Goal: Task Accomplishment & Management: Manage account settings

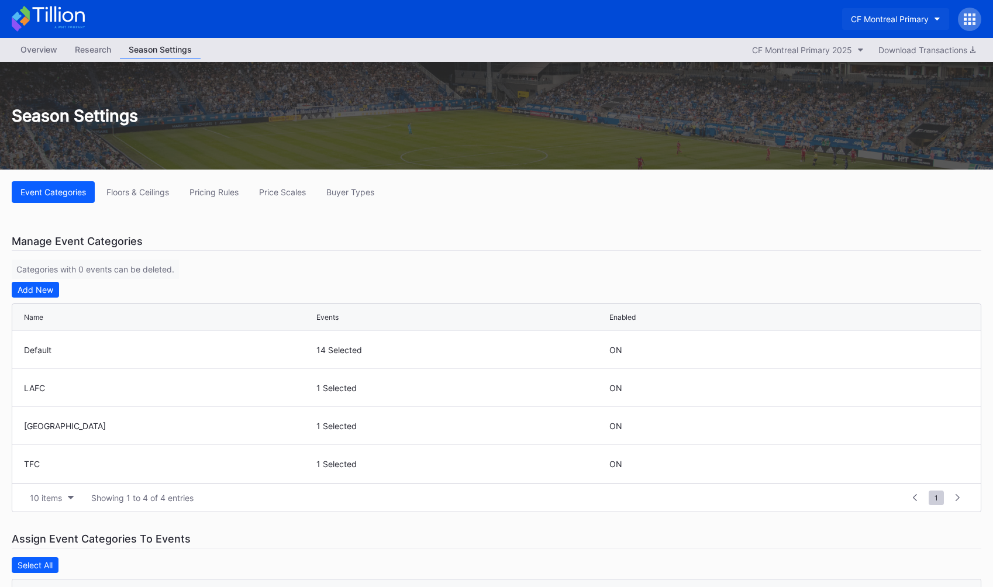
click at [908, 23] on div "CF Montreal Primary" at bounding box center [890, 19] width 78 height 10
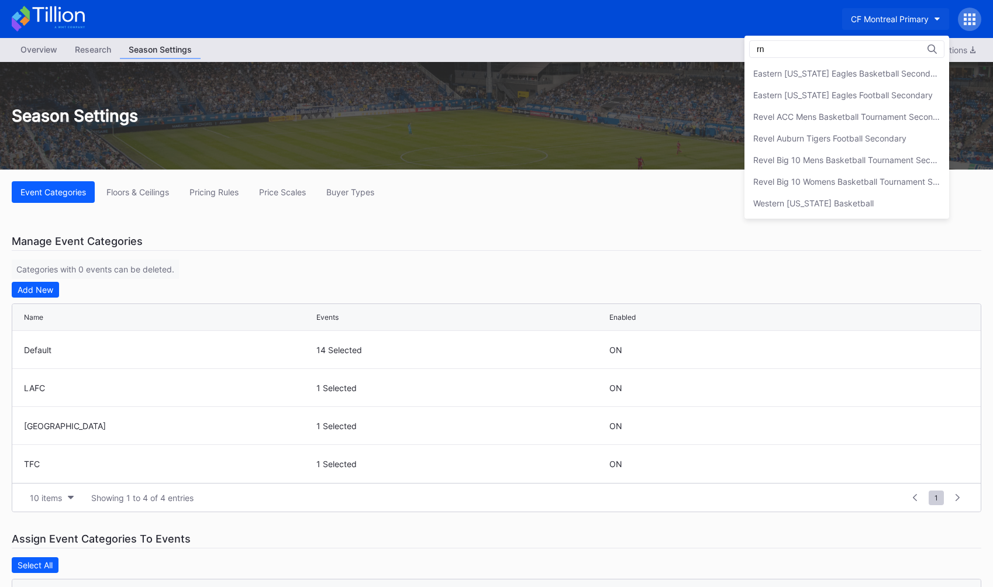
type input "r"
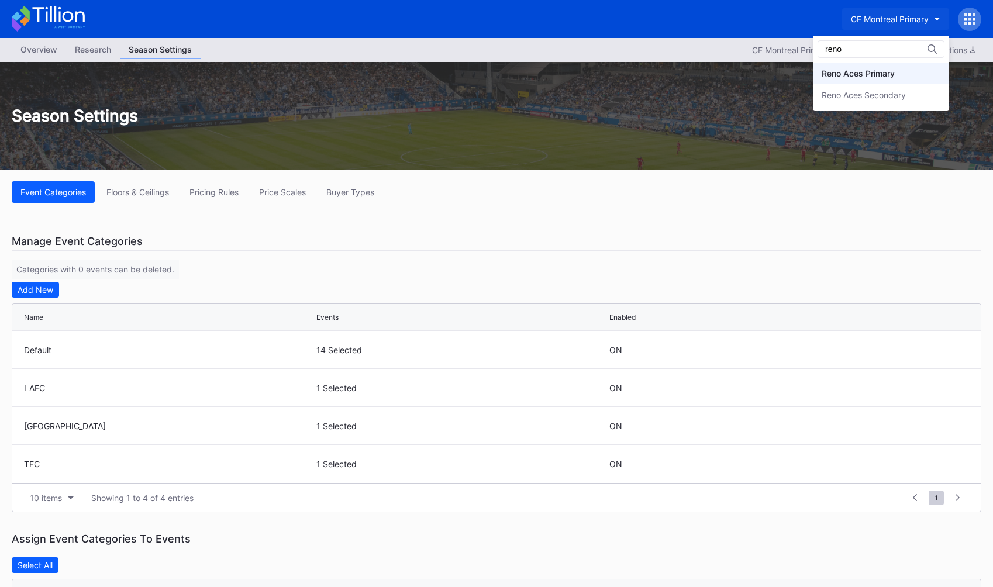
type input "reno"
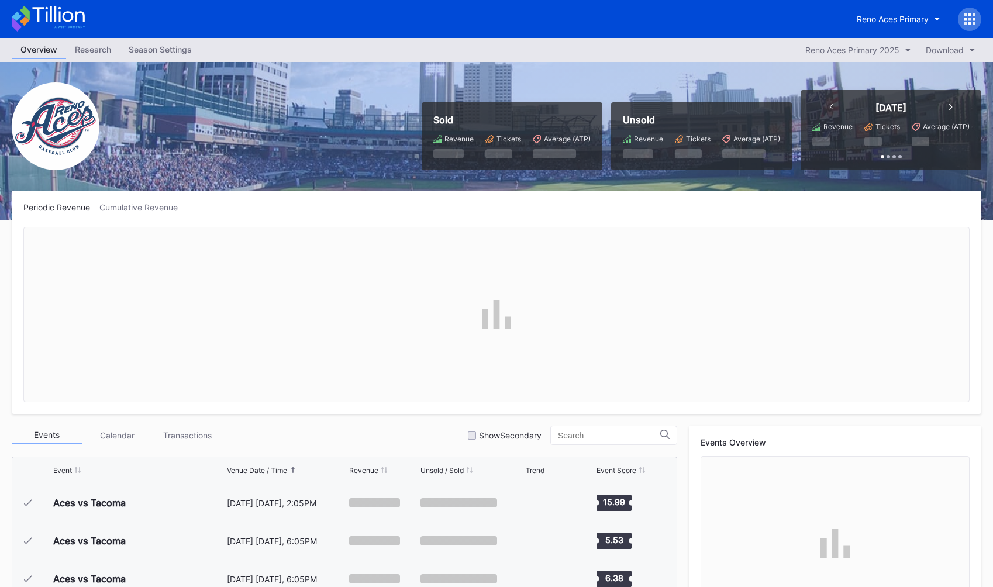
scroll to position [2167, 0]
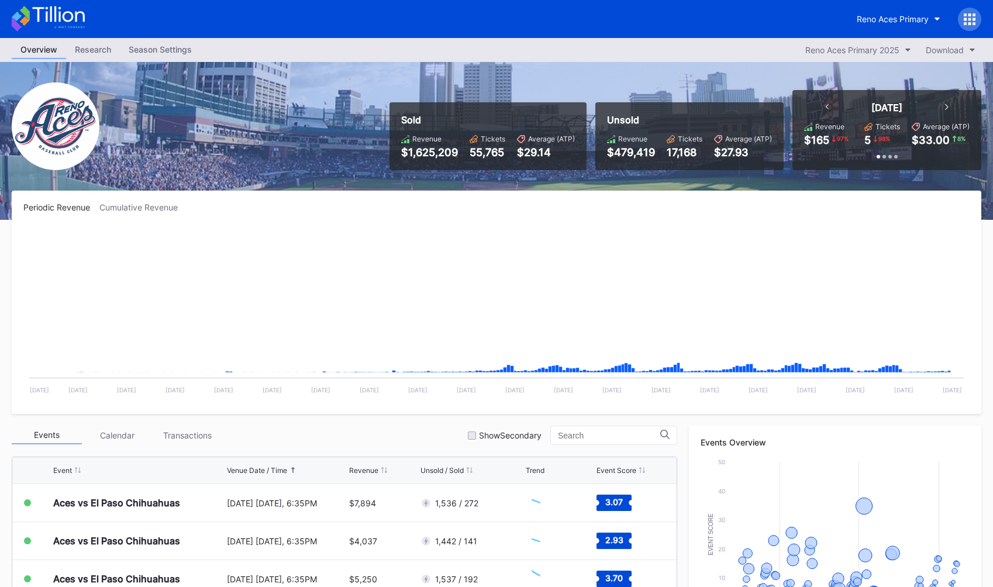
click at [159, 53] on div "Season Settings" at bounding box center [160, 49] width 81 height 17
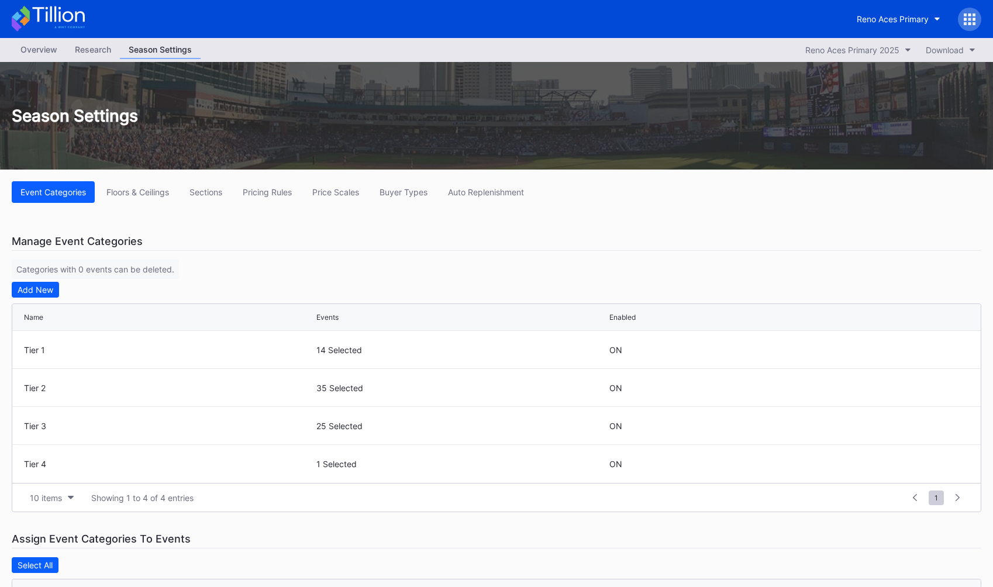
click at [18, 44] on div "Overview" at bounding box center [39, 49] width 54 height 17
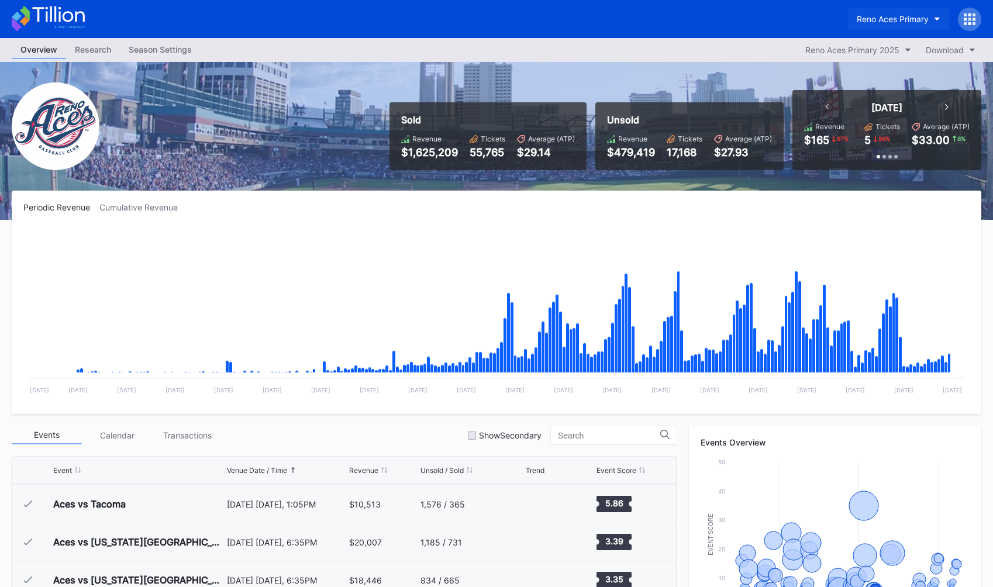
click at [886, 18] on div "Reno Aces Primary" at bounding box center [893, 19] width 72 height 10
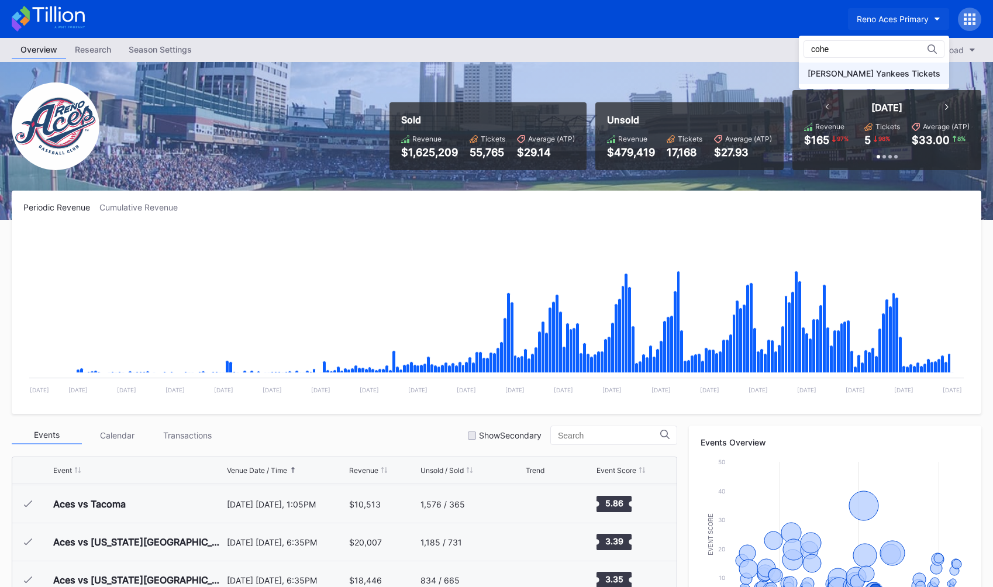
type input "cohe"
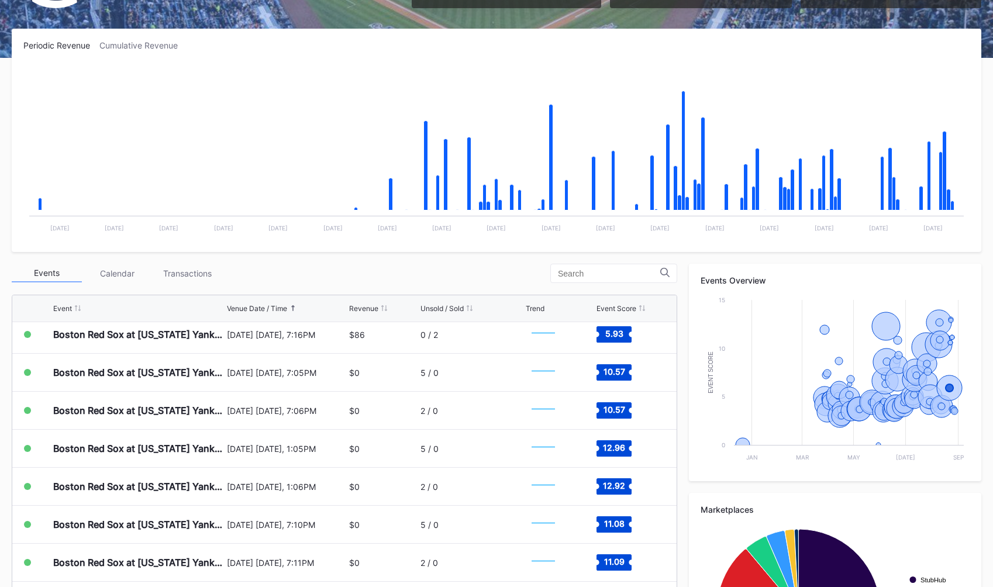
scroll to position [4150, 0]
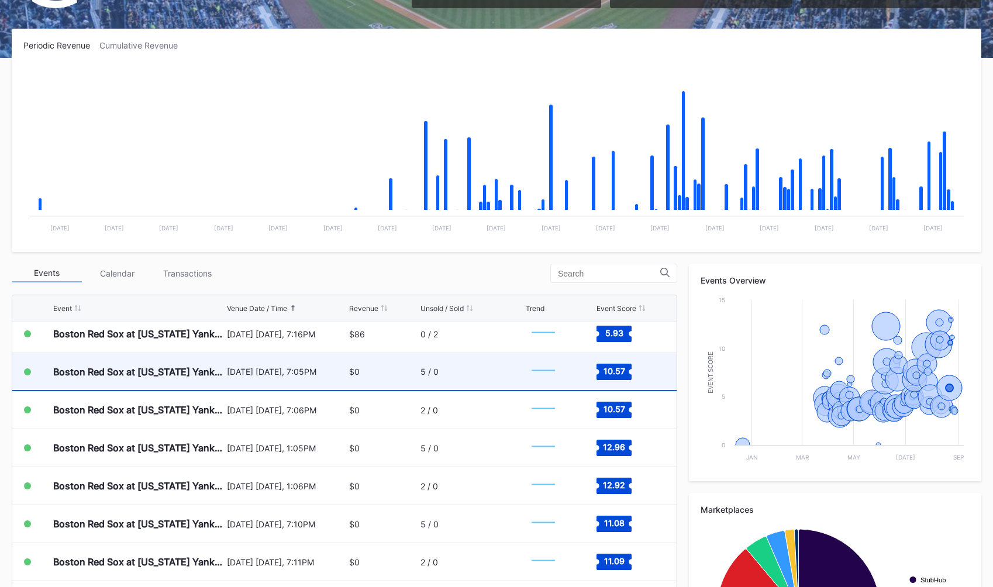
click at [380, 371] on div "$0" at bounding box center [383, 371] width 68 height 37
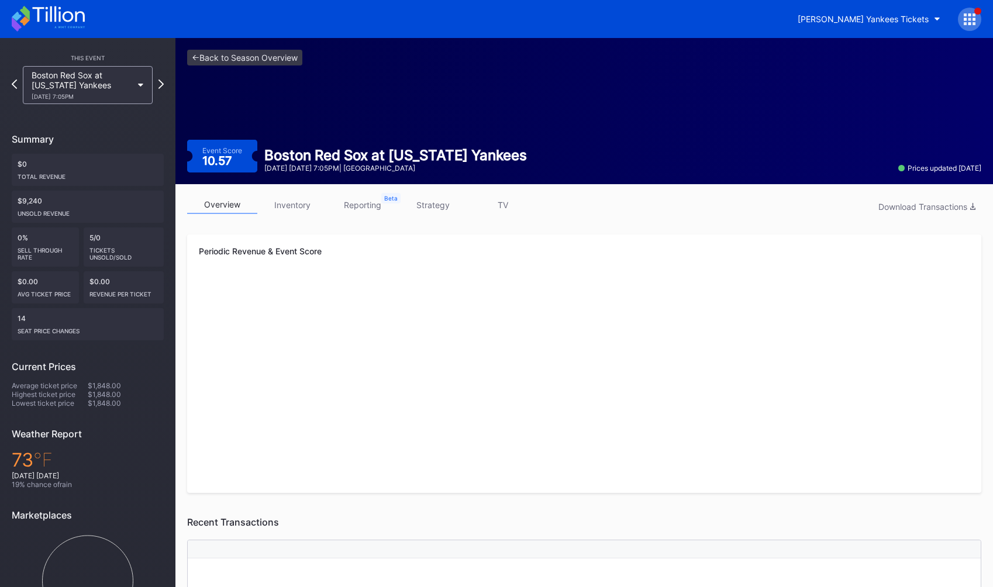
click at [435, 199] on link "strategy" at bounding box center [433, 205] width 70 height 18
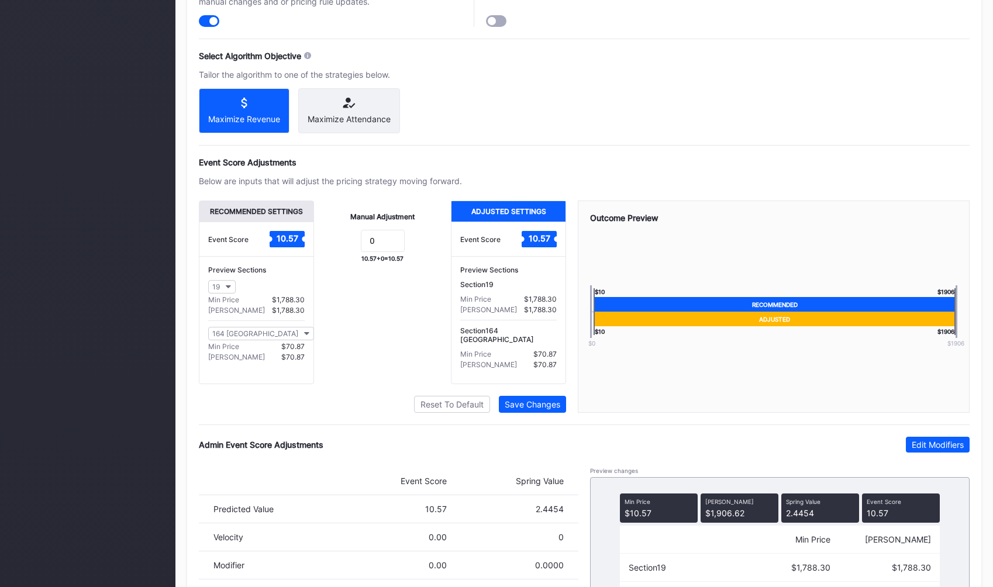
scroll to position [701, 0]
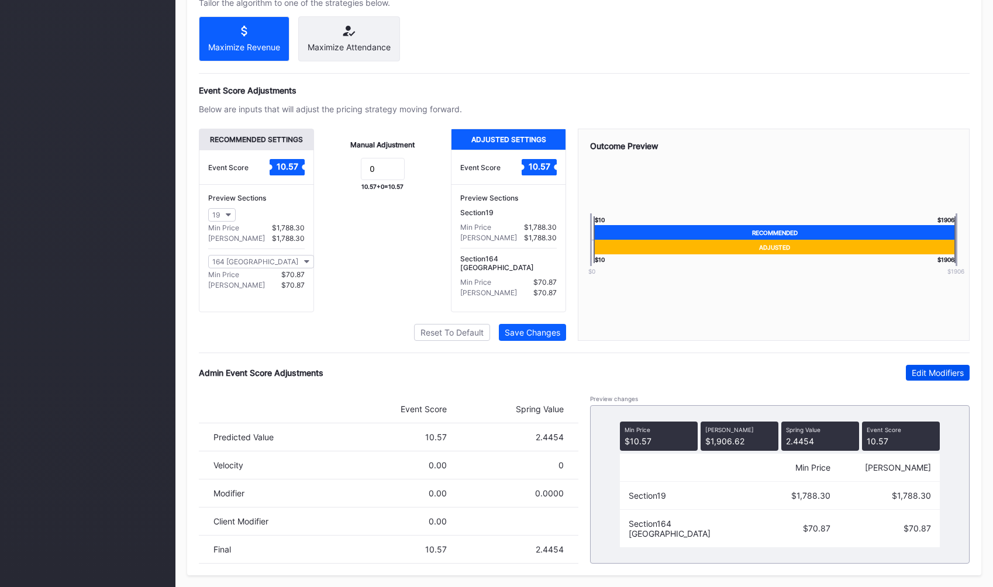
click at [926, 371] on div "Edit Modifiers" at bounding box center [938, 373] width 52 height 10
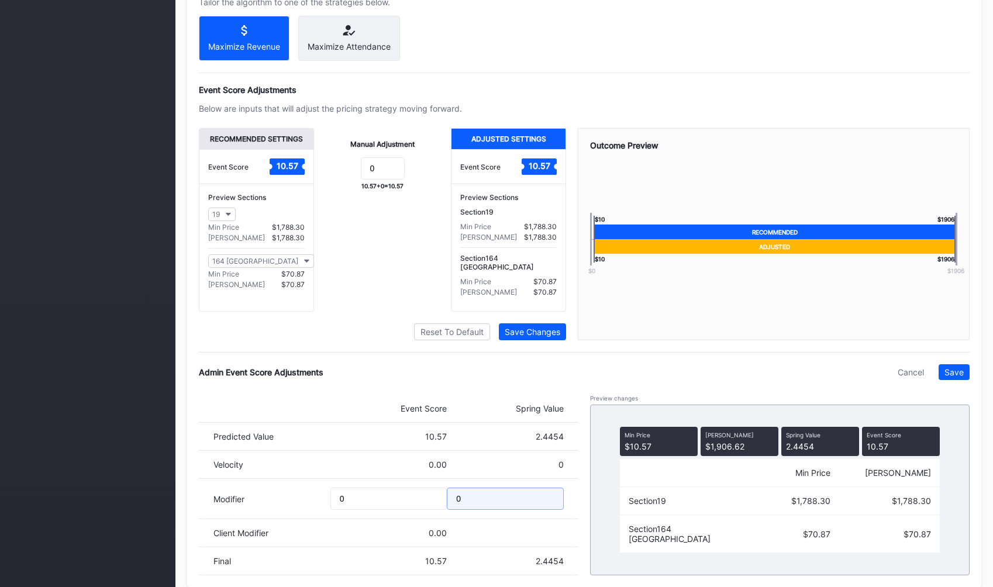
drag, startPoint x: 484, startPoint y: 496, endPoint x: 434, endPoint y: 496, distance: 49.7
click at [434, 496] on div "Modifier 0 0" at bounding box center [389, 499] width 380 height 40
type input "-0.1"
click at [961, 373] on div "Save" at bounding box center [953, 372] width 19 height 10
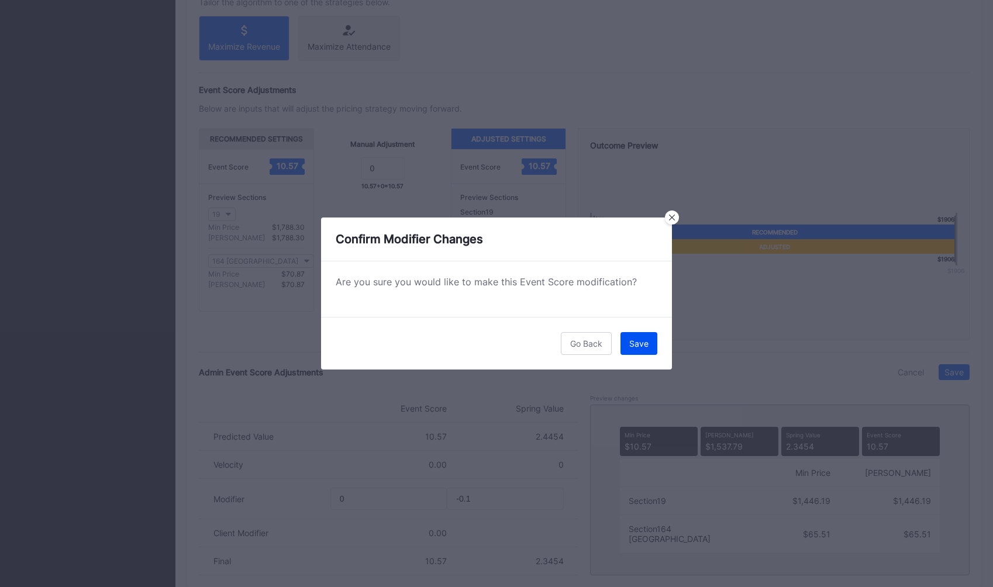
click at [647, 339] on div "Save" at bounding box center [638, 344] width 19 height 10
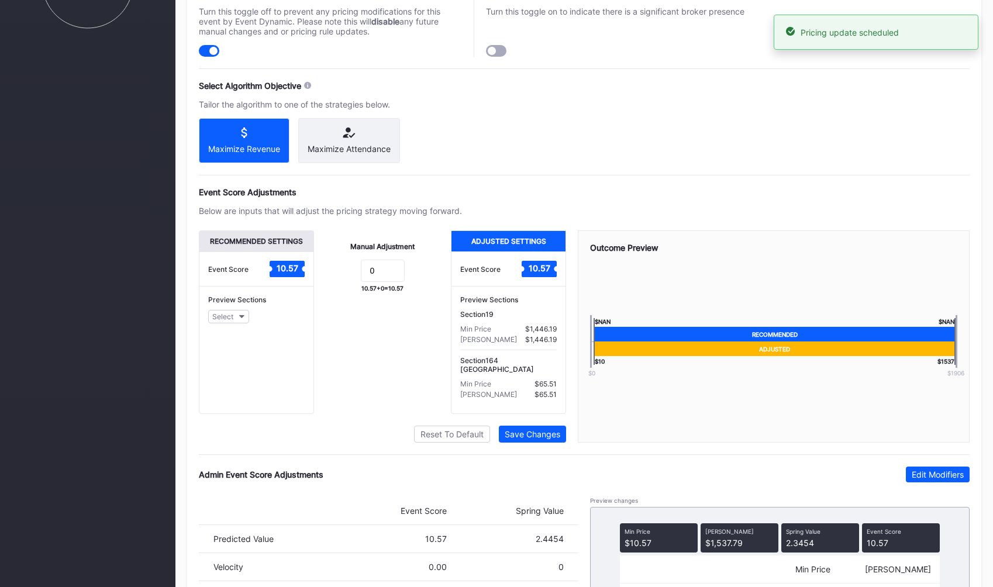
scroll to position [0, 0]
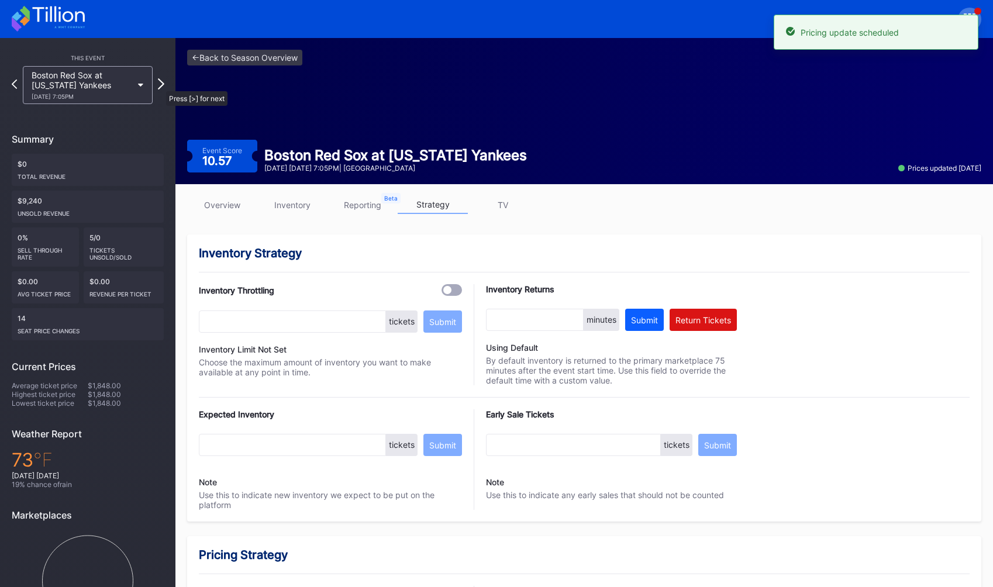
click at [160, 85] on icon at bounding box center [161, 83] width 6 height 11
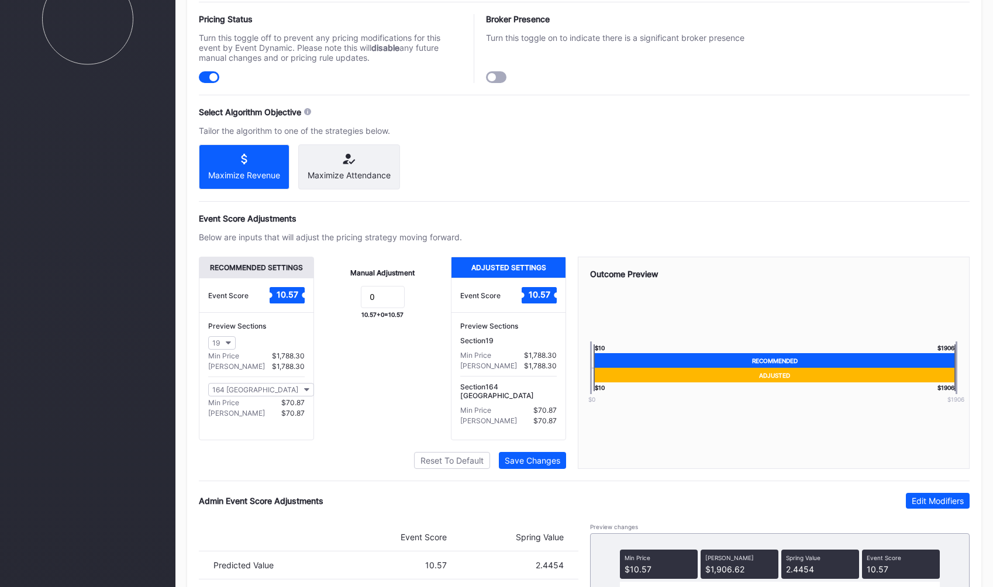
scroll to position [701, 0]
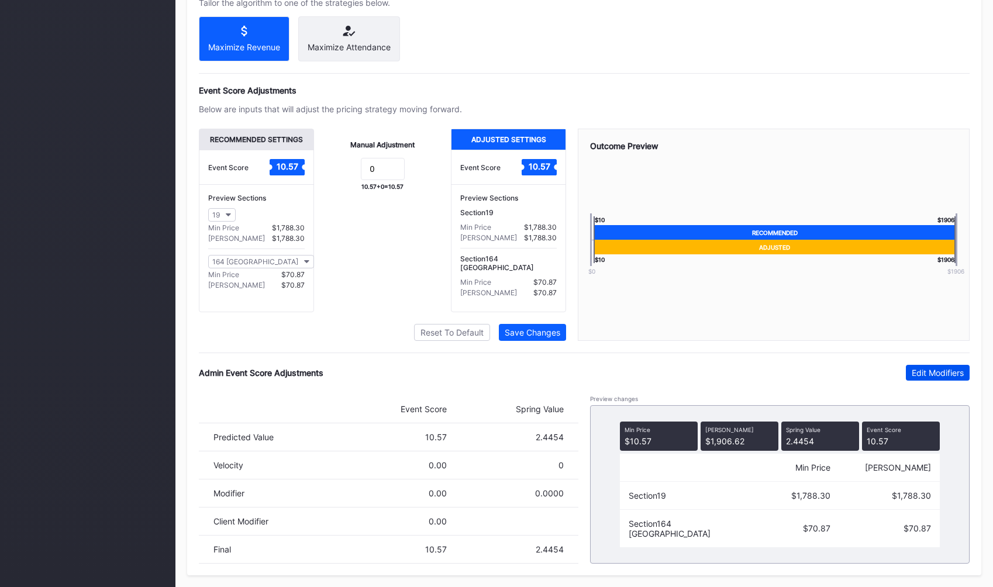
click at [909, 372] on button "Edit Modifiers" at bounding box center [938, 373] width 64 height 16
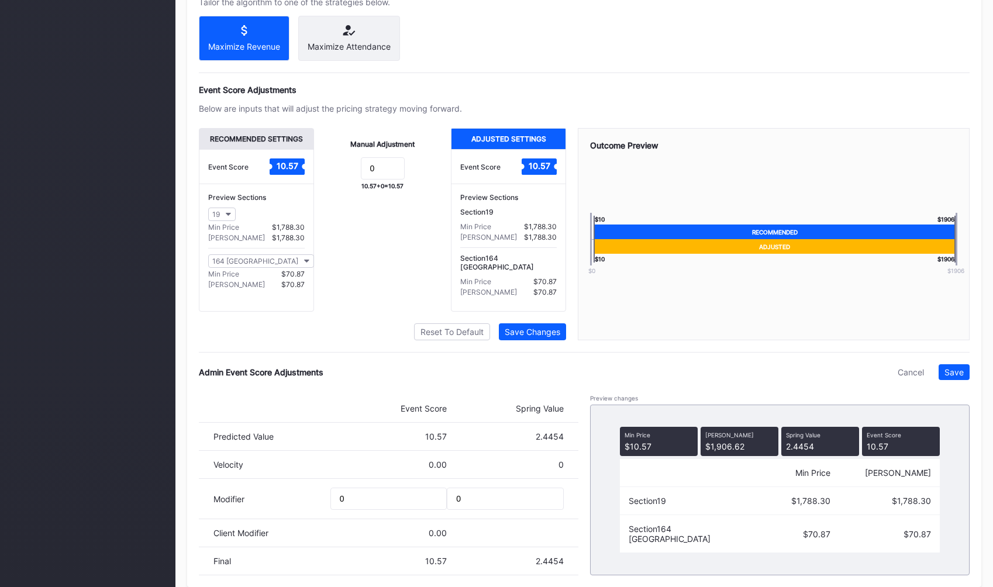
drag, startPoint x: 484, startPoint y: 488, endPoint x: 468, endPoint y: 488, distance: 15.8
click at [468, 488] on div "Modifier 0 0" at bounding box center [389, 499] width 380 height 40
drag, startPoint x: 471, startPoint y: 495, endPoint x: 350, endPoint y: 494, distance: 121.1
click at [350, 494] on div "Modifier 0 0" at bounding box center [389, 499] width 380 height 40
type input "-0.1"
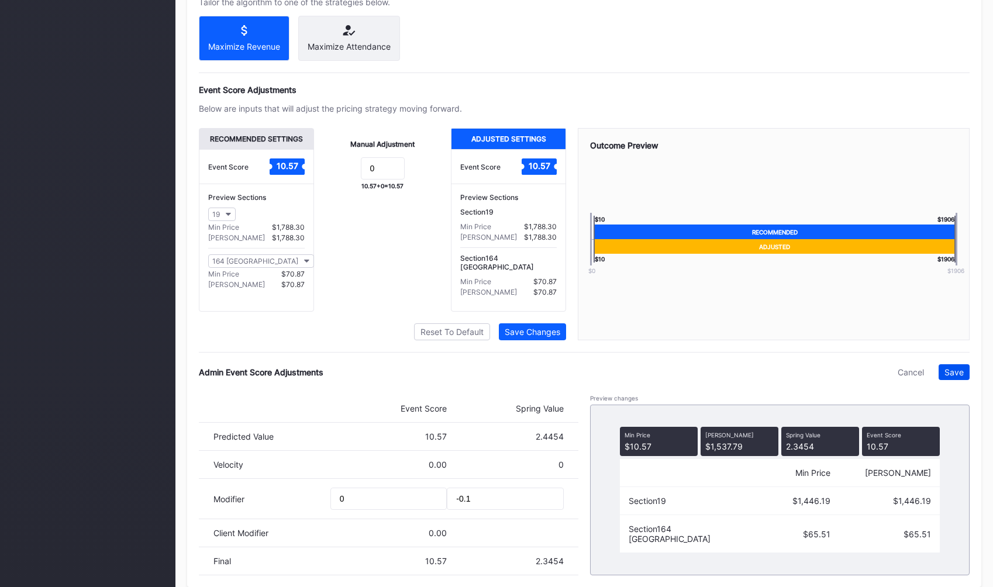
click at [959, 376] on div "Save" at bounding box center [953, 372] width 19 height 10
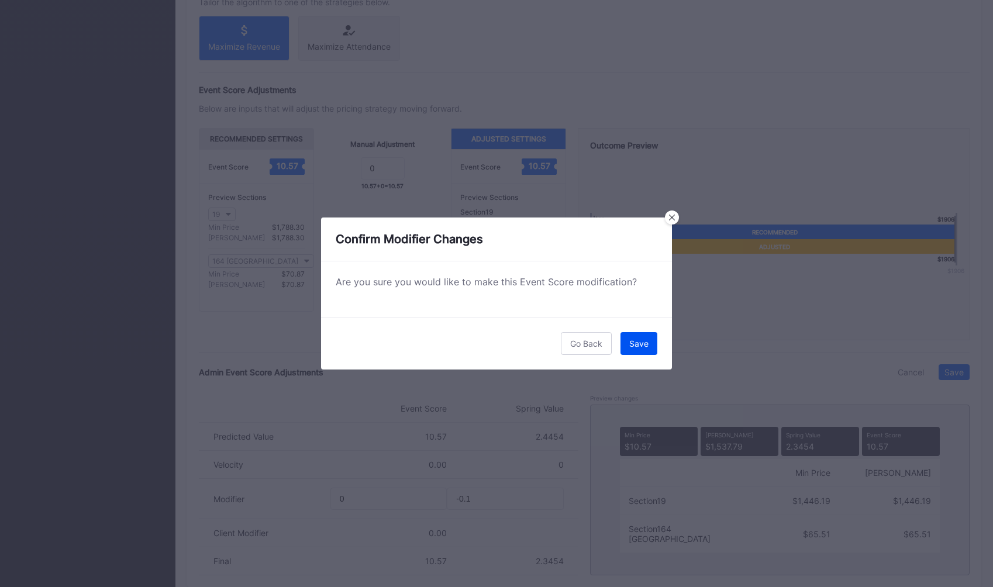
click at [642, 343] on div "Save" at bounding box center [638, 344] width 19 height 10
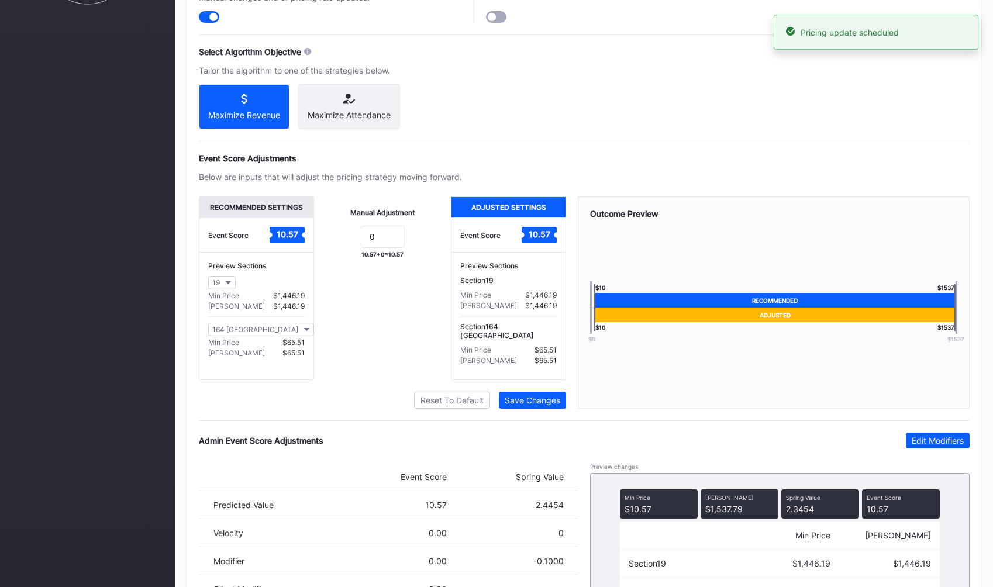
scroll to position [0, 0]
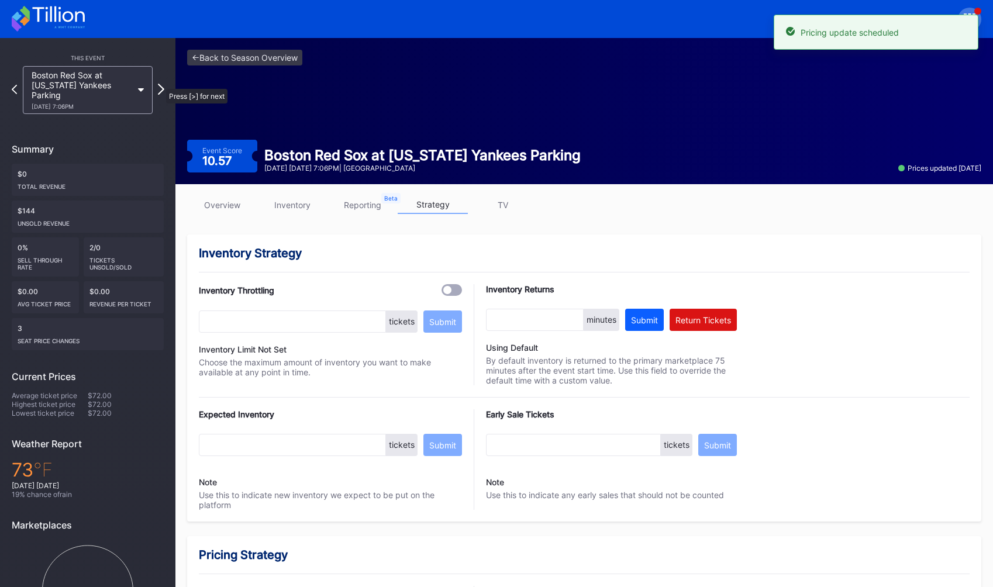
click at [160, 84] on icon at bounding box center [161, 89] width 6 height 11
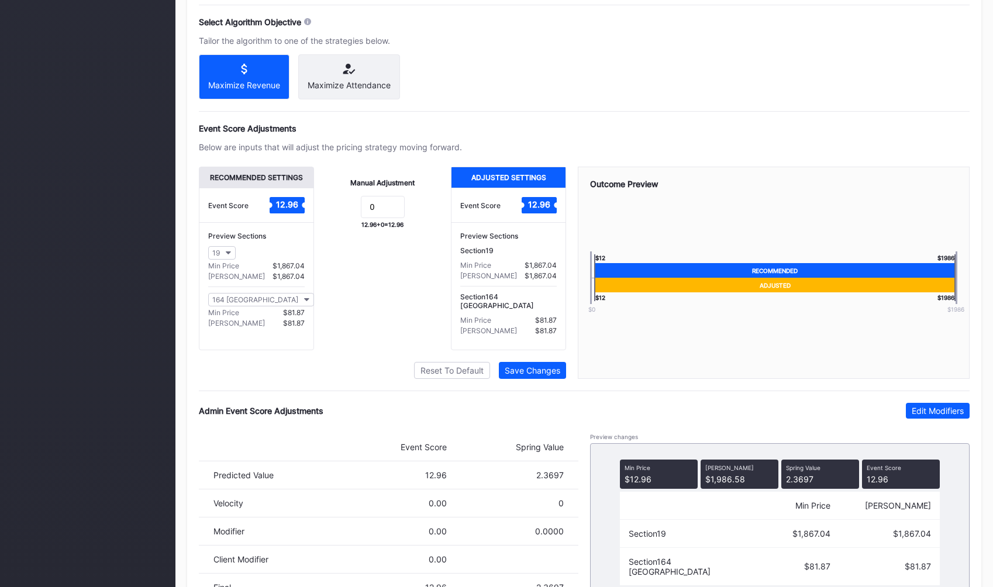
scroll to position [701, 0]
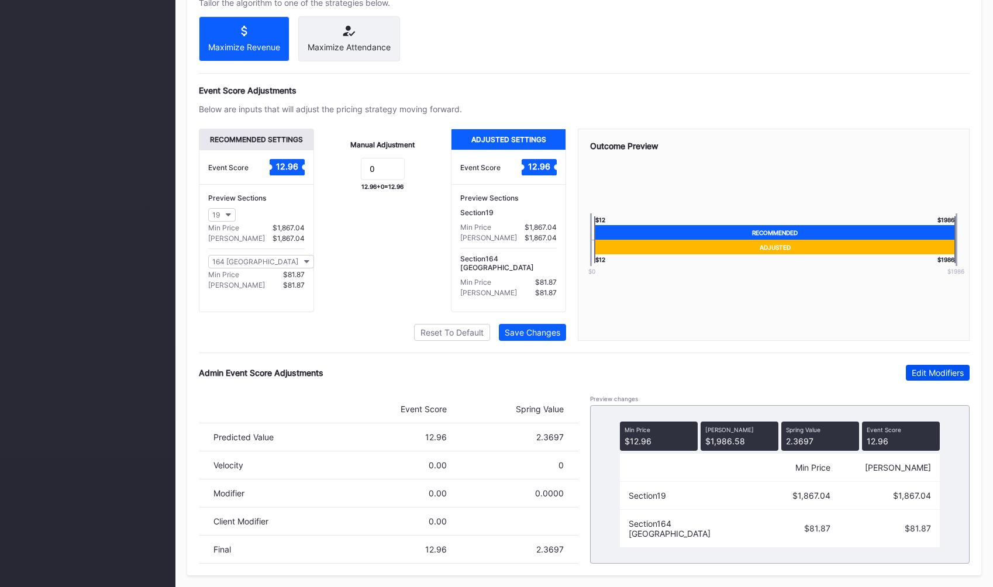
click at [915, 373] on div "Edit Modifiers" at bounding box center [938, 373] width 52 height 10
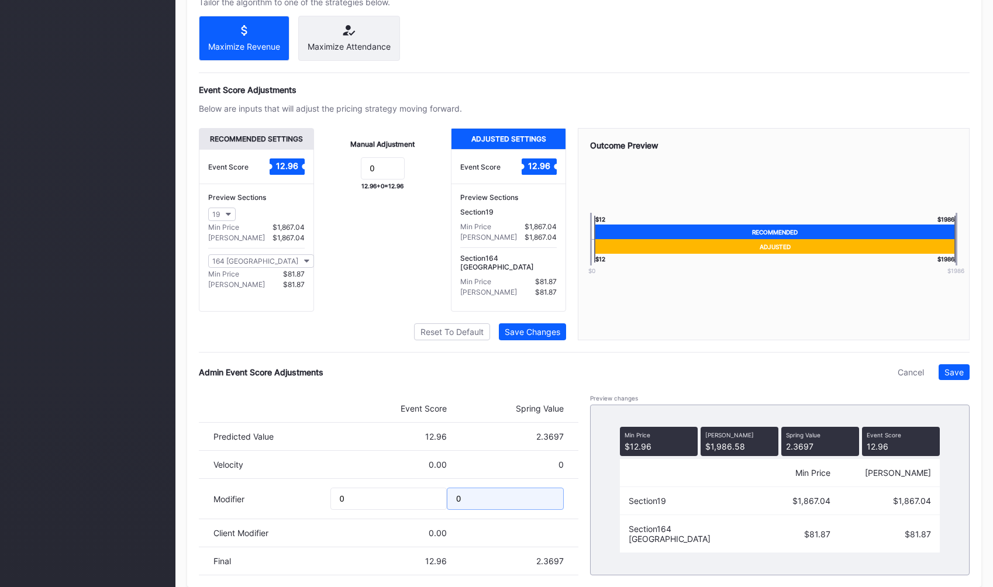
drag, startPoint x: 470, startPoint y: 499, endPoint x: 380, endPoint y: 499, distance: 90.6
click at [380, 499] on div "Modifier 0 0" at bounding box center [389, 499] width 380 height 40
type input "-0.05"
click at [951, 370] on div "Save" at bounding box center [953, 372] width 19 height 10
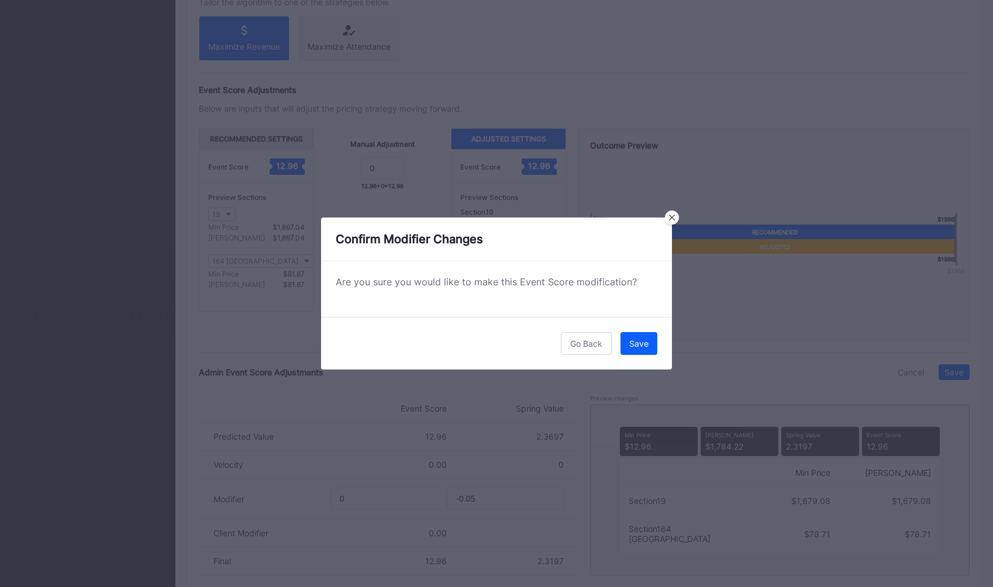
click at [616, 337] on div "Go Back Save" at bounding box center [496, 343] width 351 height 53
click at [632, 337] on button "Save" at bounding box center [638, 343] width 37 height 23
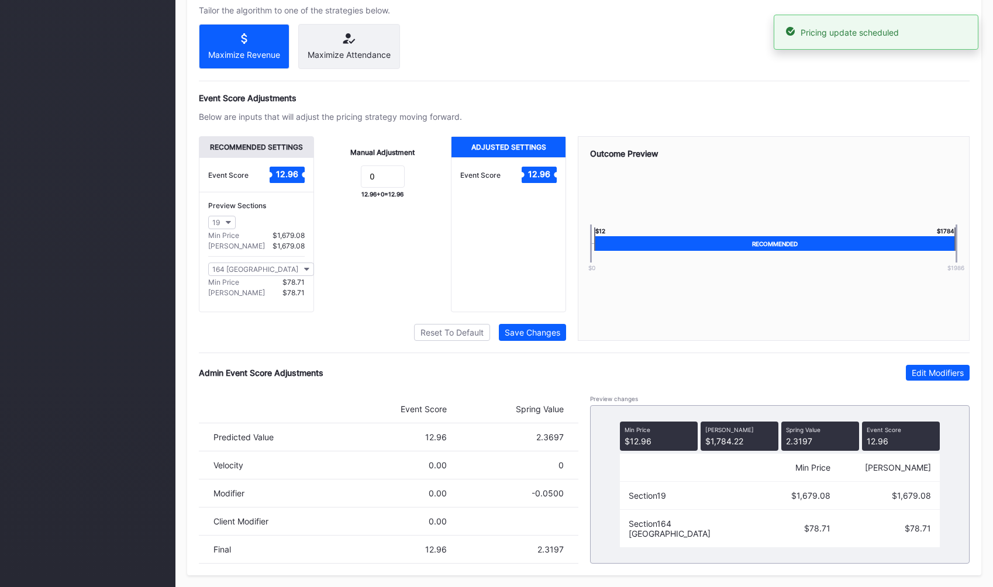
scroll to position [0, 0]
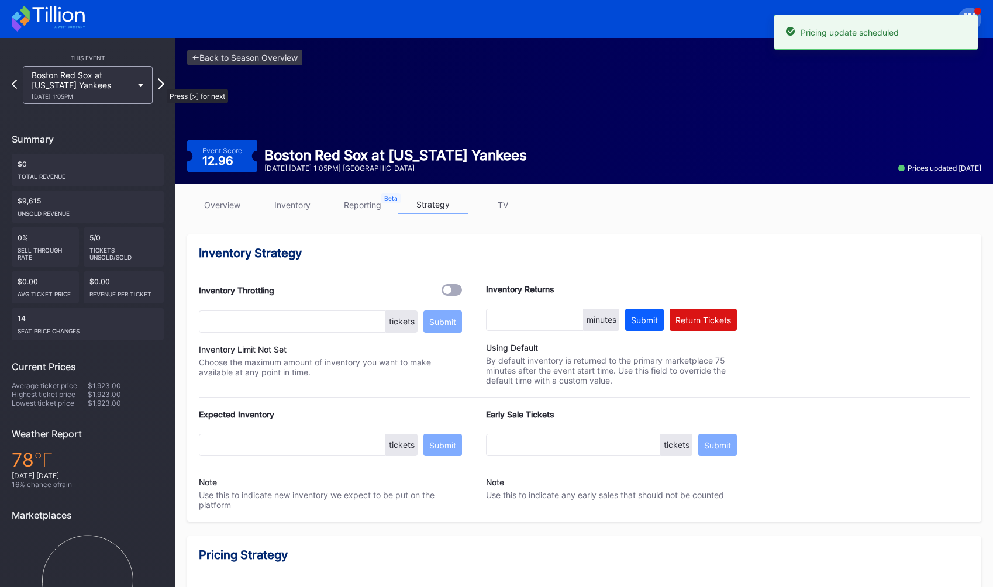
click at [161, 83] on icon at bounding box center [161, 83] width 6 height 11
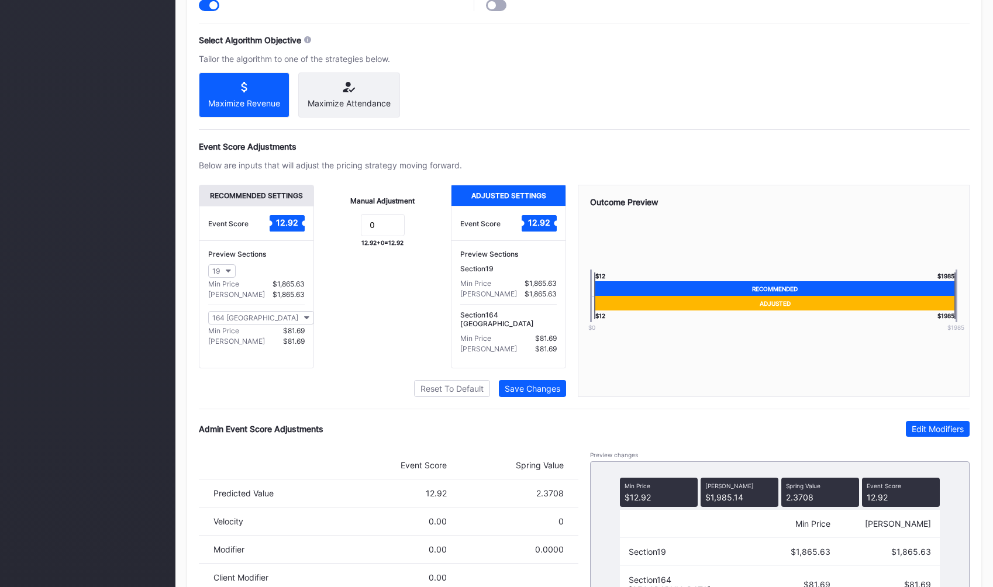
scroll to position [701, 0]
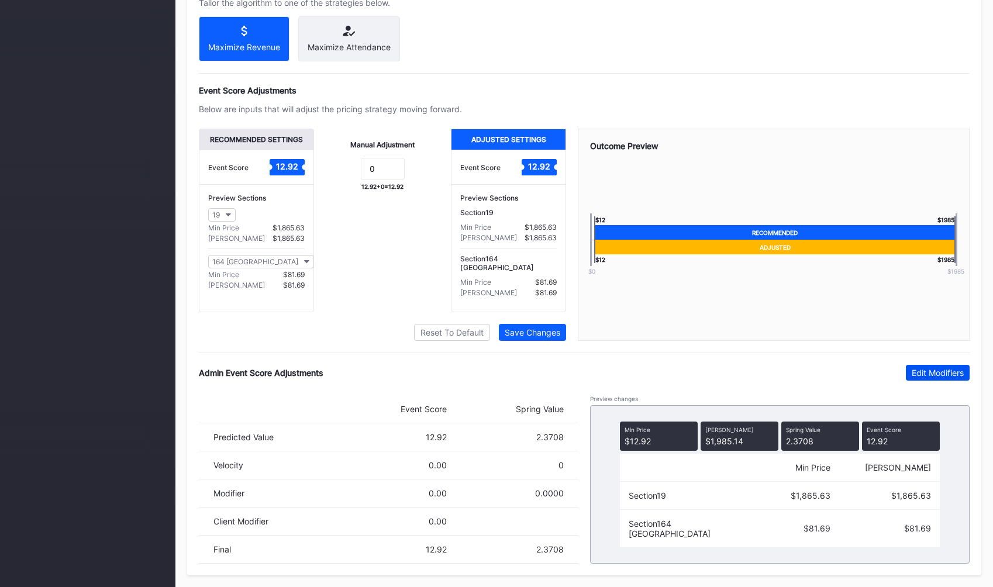
click at [926, 374] on div "Edit Modifiers" at bounding box center [938, 373] width 52 height 10
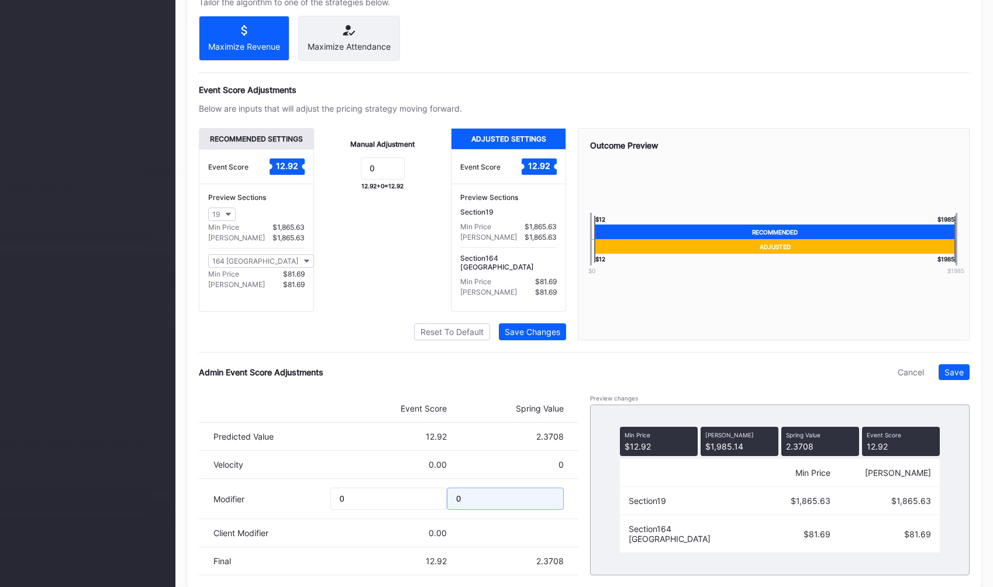
drag, startPoint x: 472, startPoint y: 501, endPoint x: 394, endPoint y: 501, distance: 78.4
click at [398, 501] on div "Modifier 0 0" at bounding box center [389, 499] width 380 height 40
type input "-0.05"
click at [951, 374] on div "Save" at bounding box center [953, 372] width 19 height 10
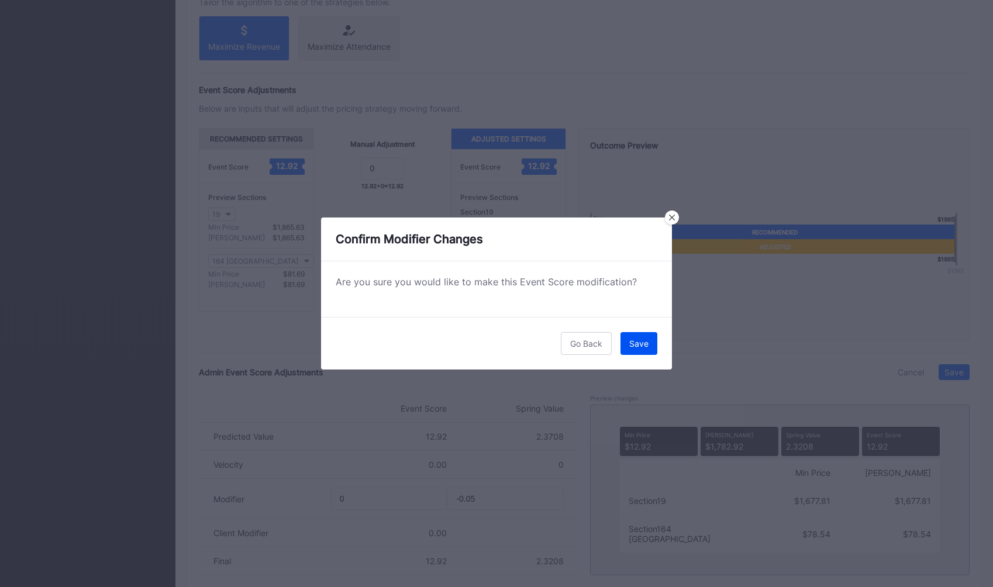
click at [653, 342] on button "Save" at bounding box center [638, 343] width 37 height 23
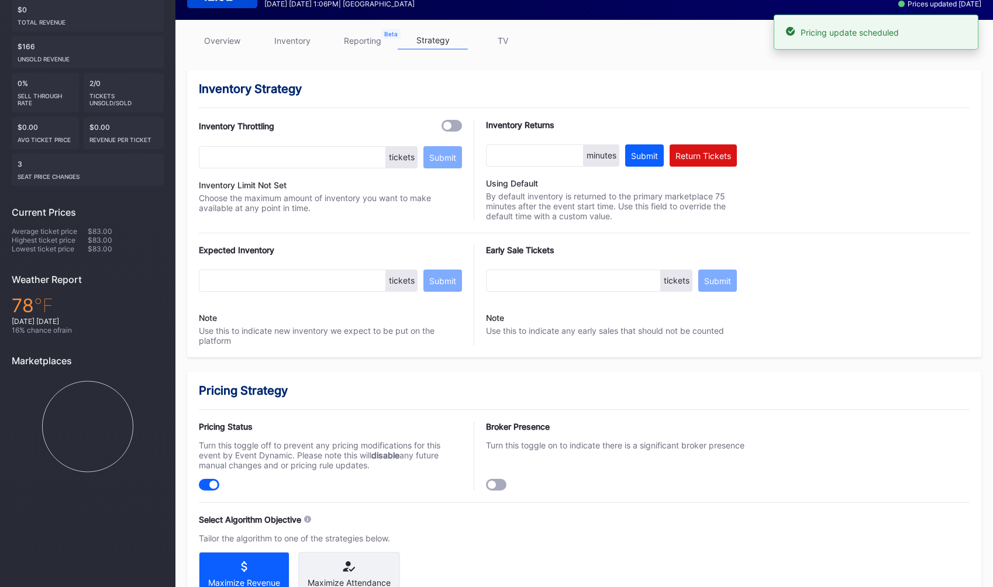
scroll to position [0, 0]
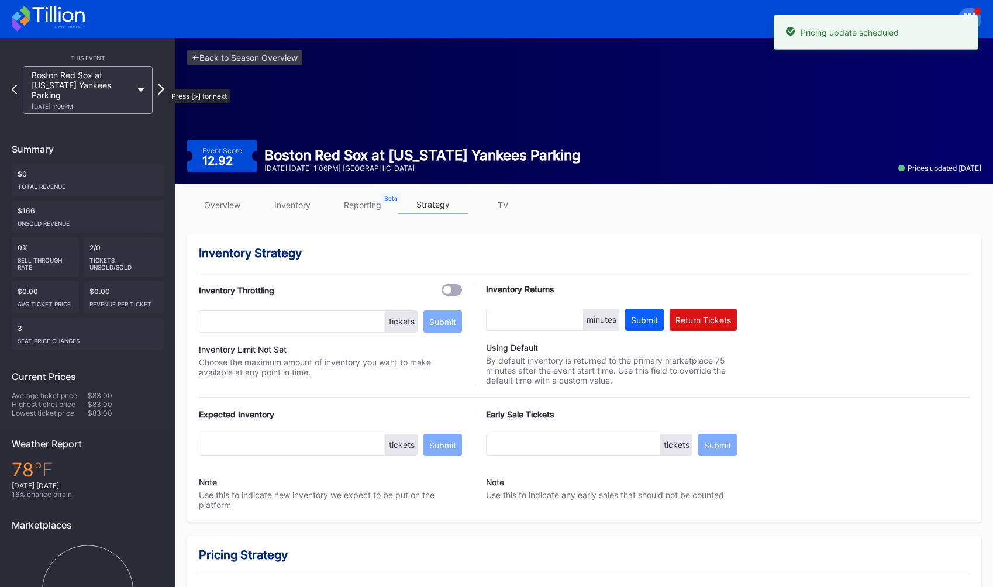
click at [163, 84] on icon at bounding box center [161, 89] width 6 height 11
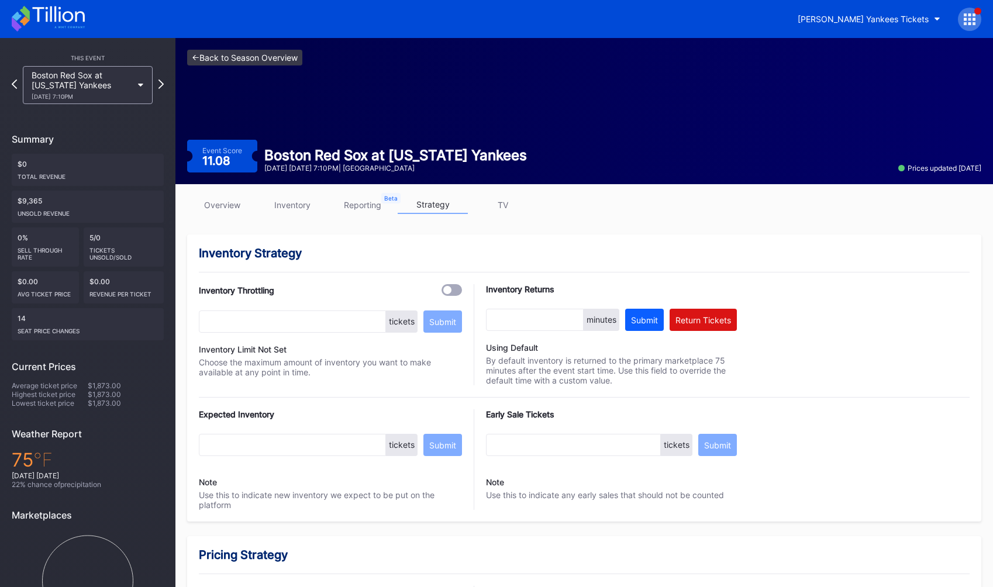
click at [241, 56] on link "<- Back to Season Overview" at bounding box center [244, 58] width 115 height 16
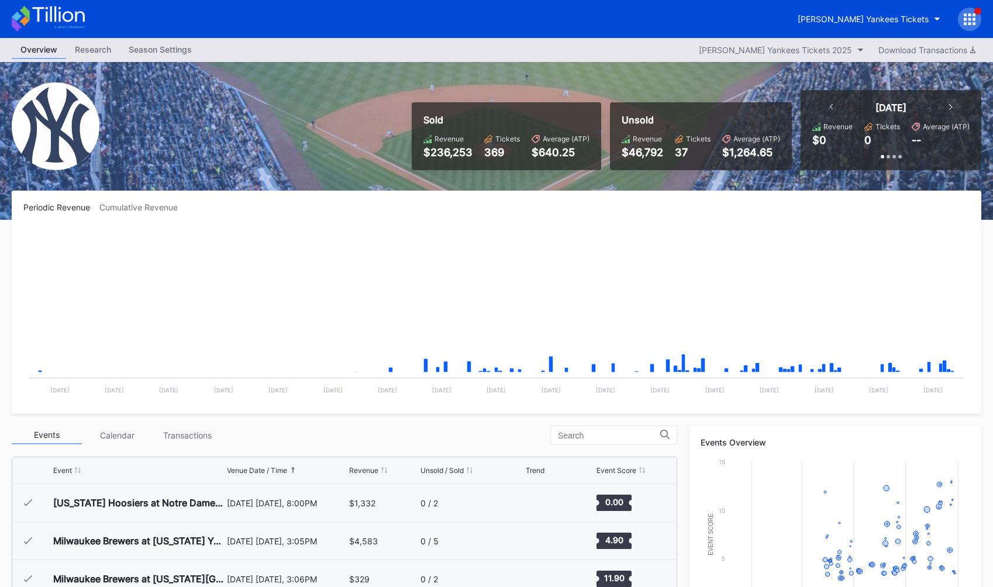
scroll to position [3953, 0]
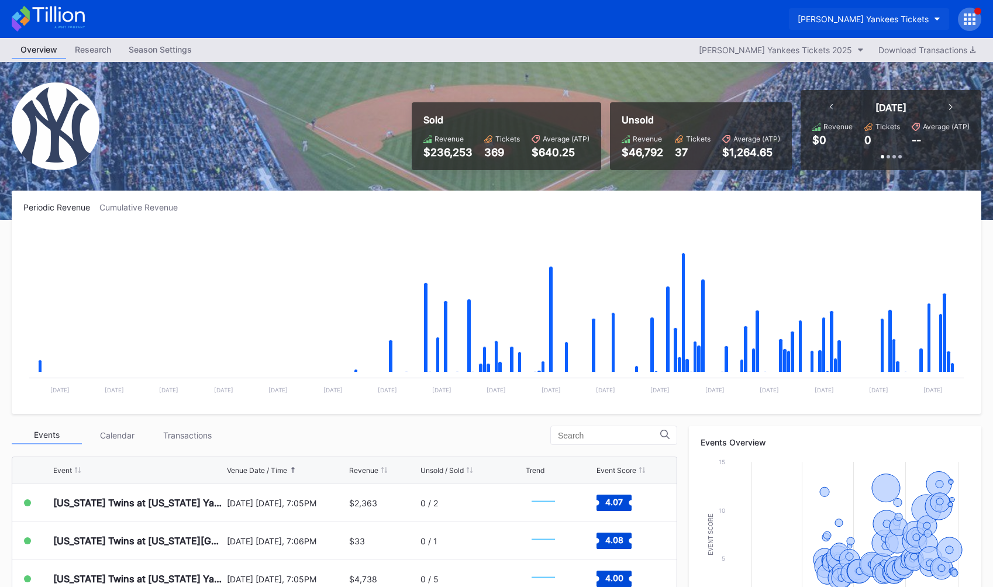
click at [860, 16] on div "[PERSON_NAME] Yankees Tickets" at bounding box center [863, 19] width 131 height 10
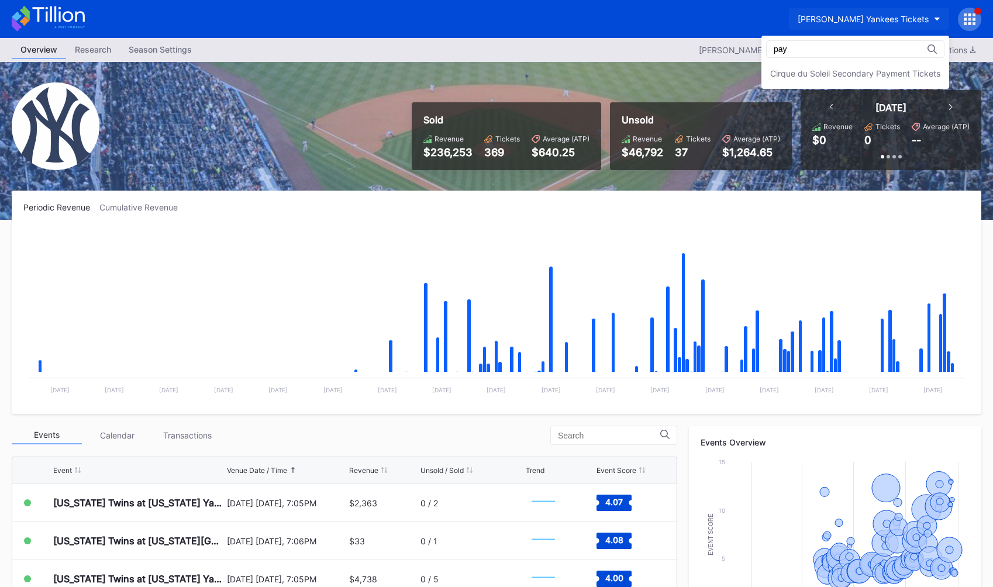
scroll to position [0, 0]
type input "payme"
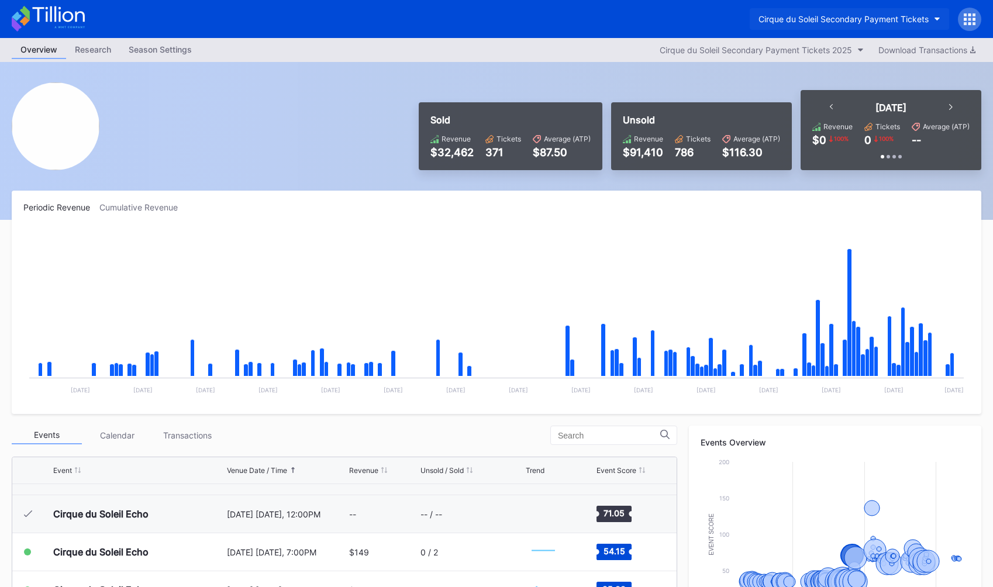
click at [839, 18] on div "Cirque du Soleil Secondary Payment Tickets" at bounding box center [843, 19] width 170 height 10
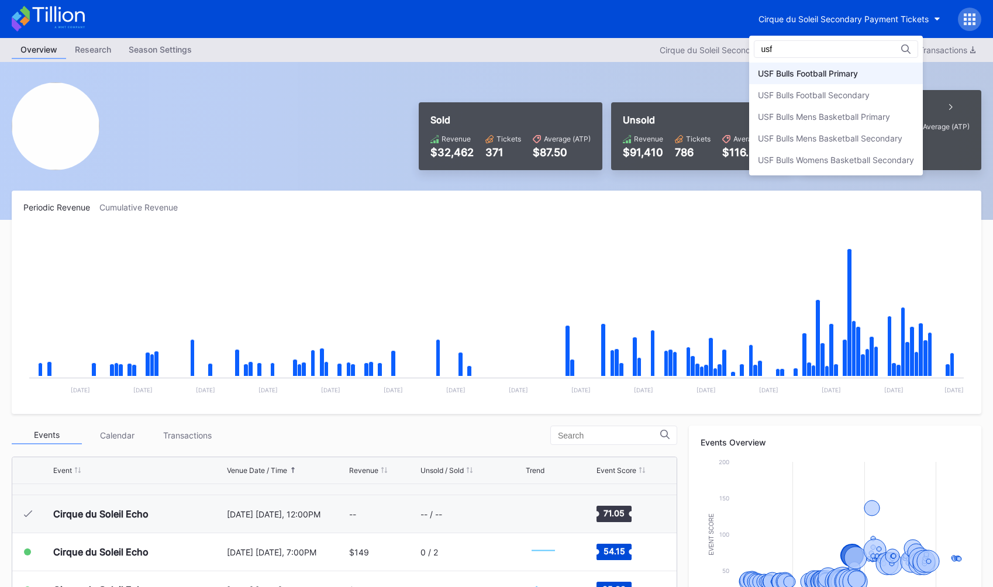
type input "usf"
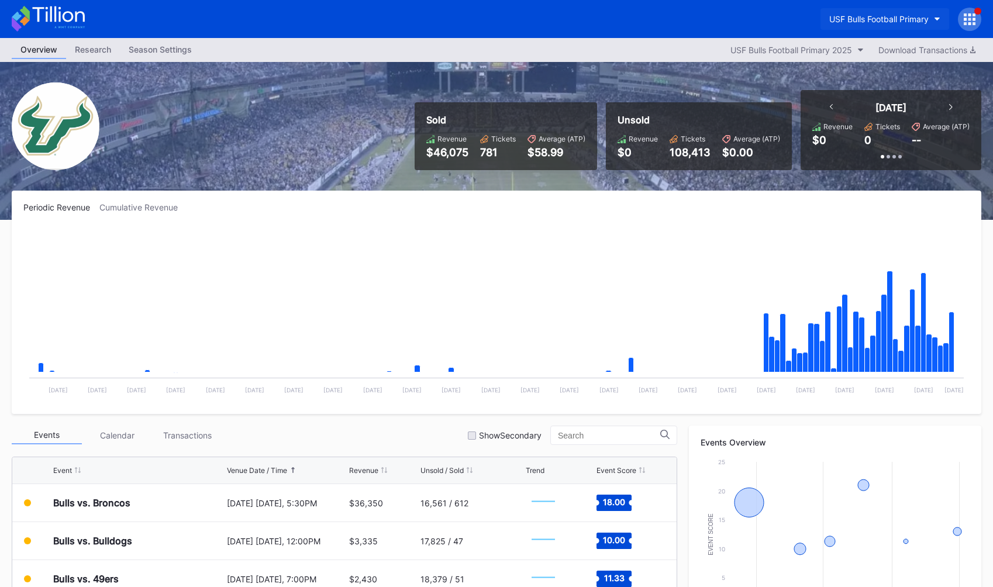
click at [849, 20] on div "USF Bulls Football Primary" at bounding box center [878, 19] width 99 height 10
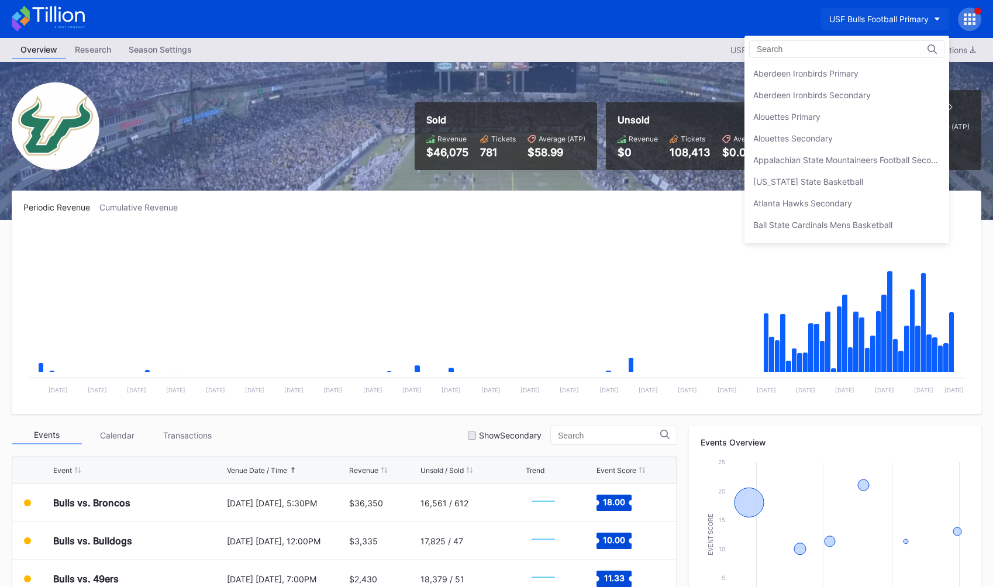
scroll to position [3851, 0]
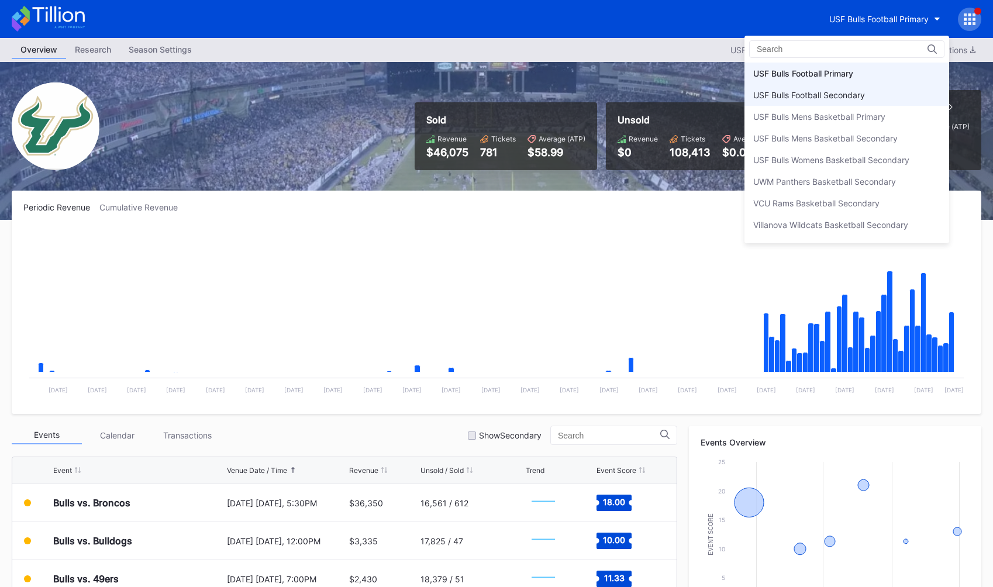
click at [829, 91] on div "USF Bulls Football Secondary" at bounding box center [809, 95] width 112 height 10
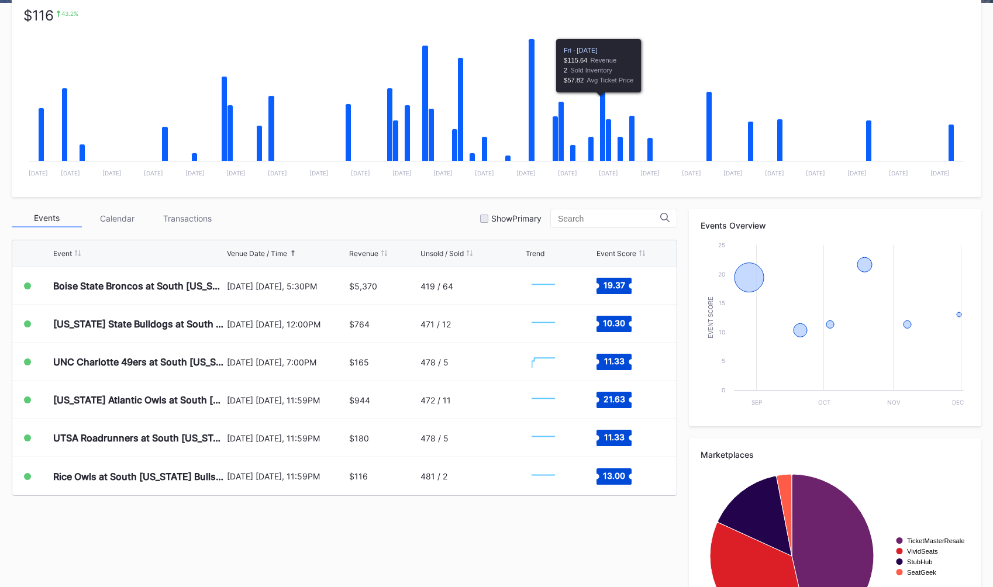
scroll to position [219, 0]
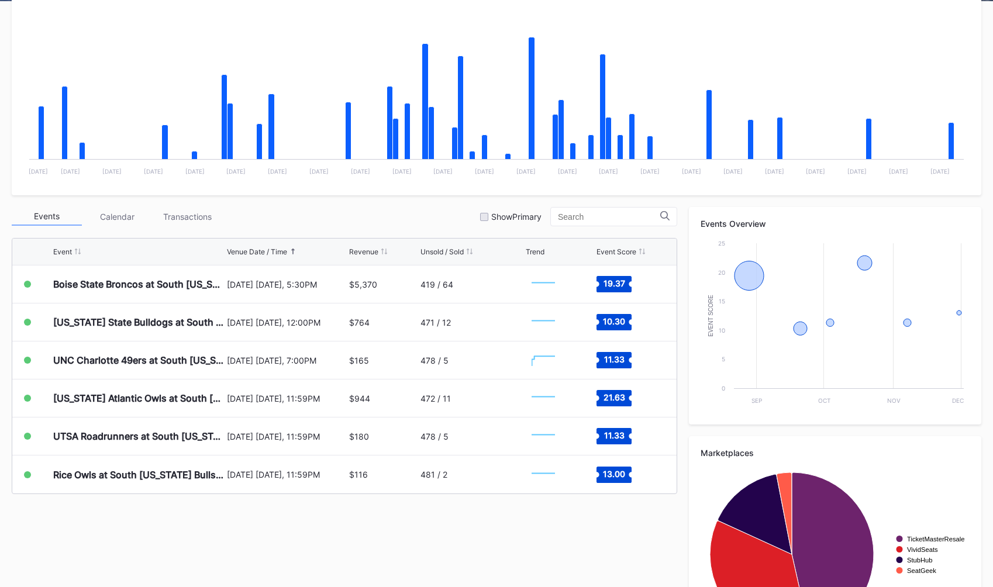
click at [424, 206] on div "Periodic Revenue Cumulative Revenue Created with Highcharts 11.2.0 Chart title …" at bounding box center [496, 319] width 993 height 694
click at [950, 129] on icon "Chart title" at bounding box center [952, 143] width 6 height 41
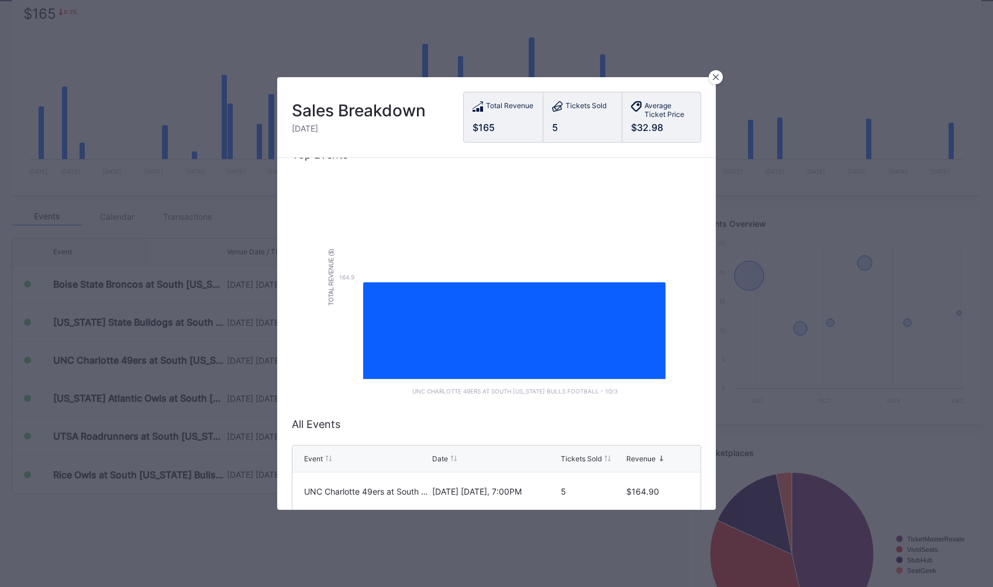
scroll to position [40, 0]
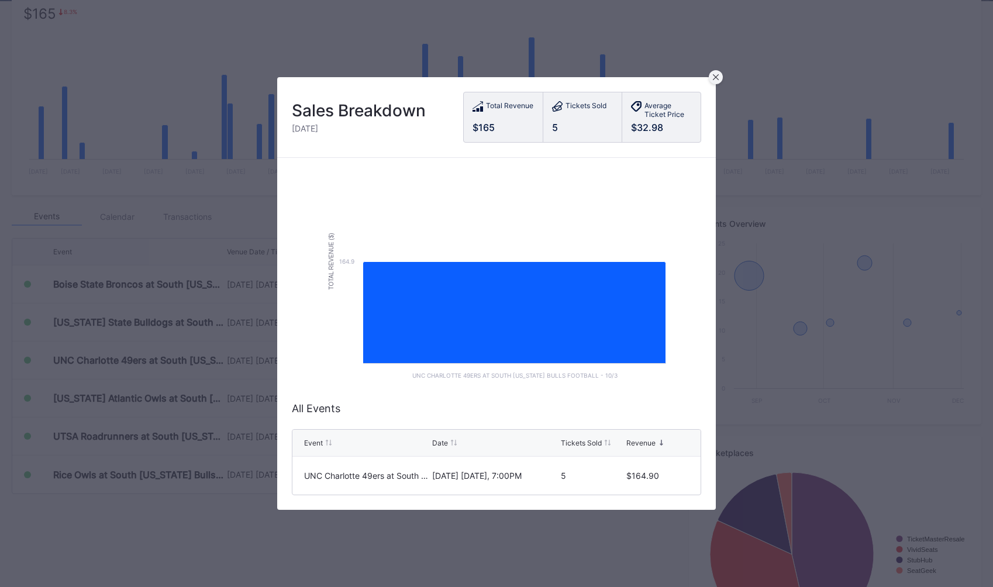
click at [715, 72] on div at bounding box center [716, 77] width 14 height 14
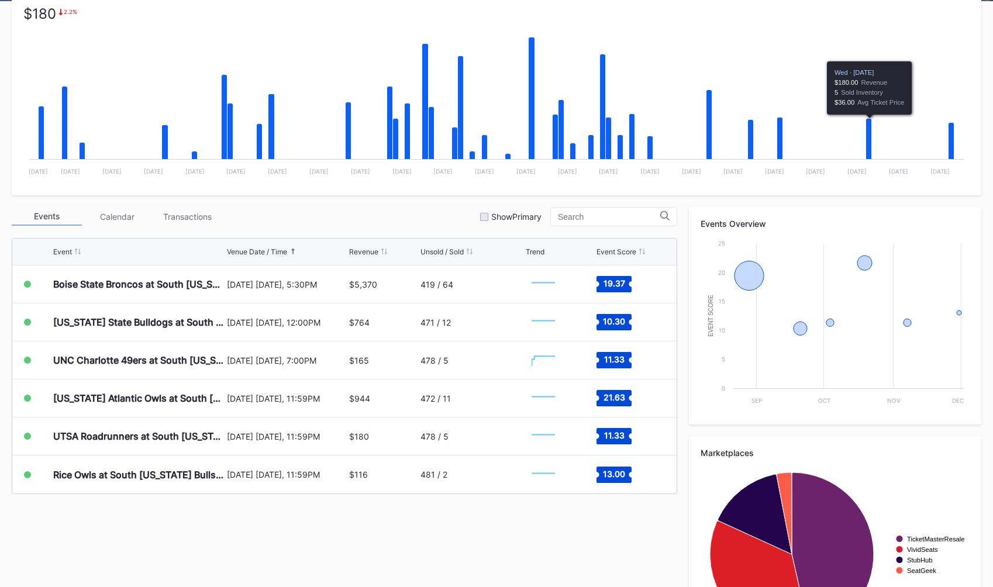
click at [869, 146] on icon "Chart title" at bounding box center [869, 141] width 6 height 45
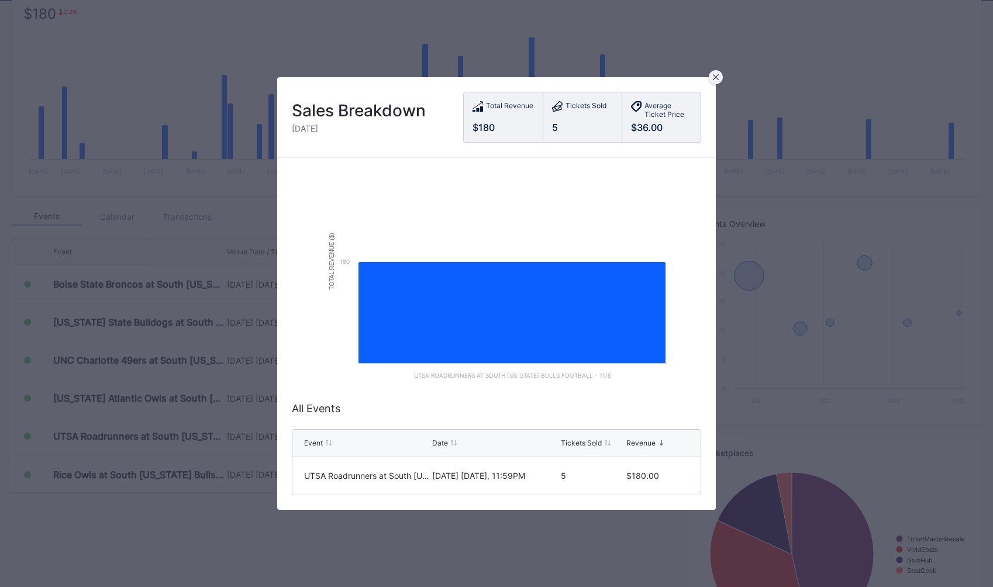
click at [718, 76] on icon at bounding box center [716, 77] width 6 height 6
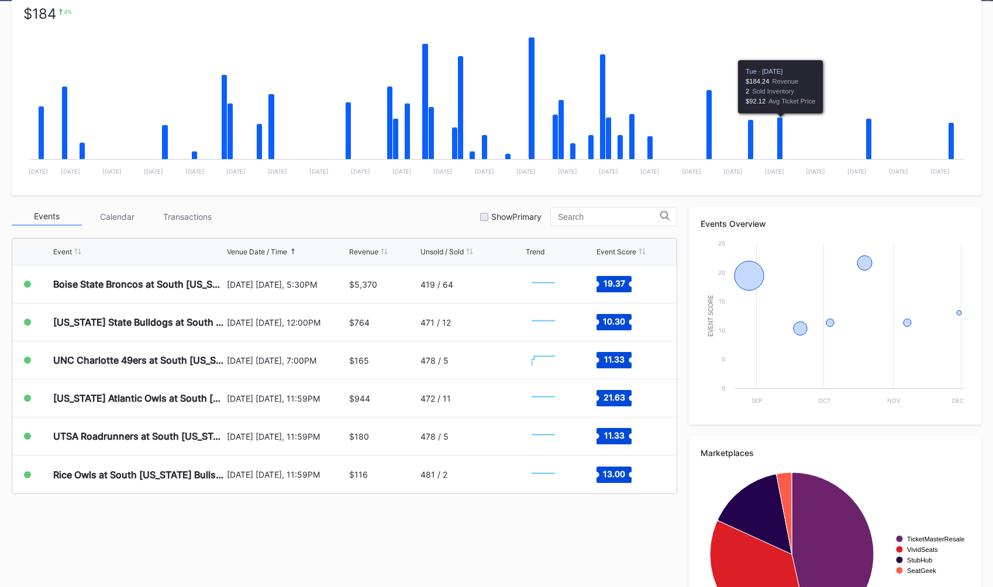
click at [782, 141] on icon "Chart title" at bounding box center [780, 141] width 6 height 46
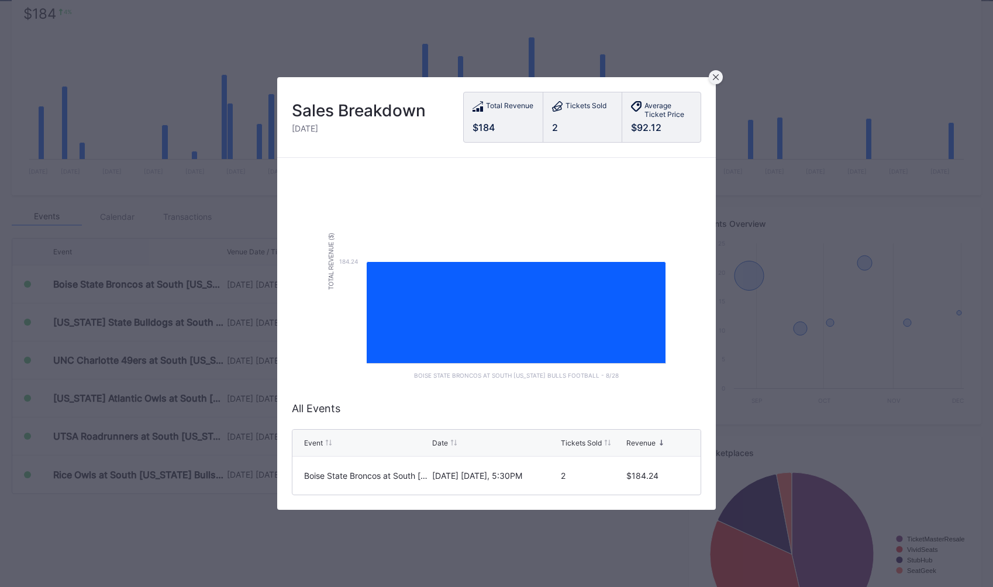
click at [713, 76] on icon at bounding box center [716, 77] width 6 height 6
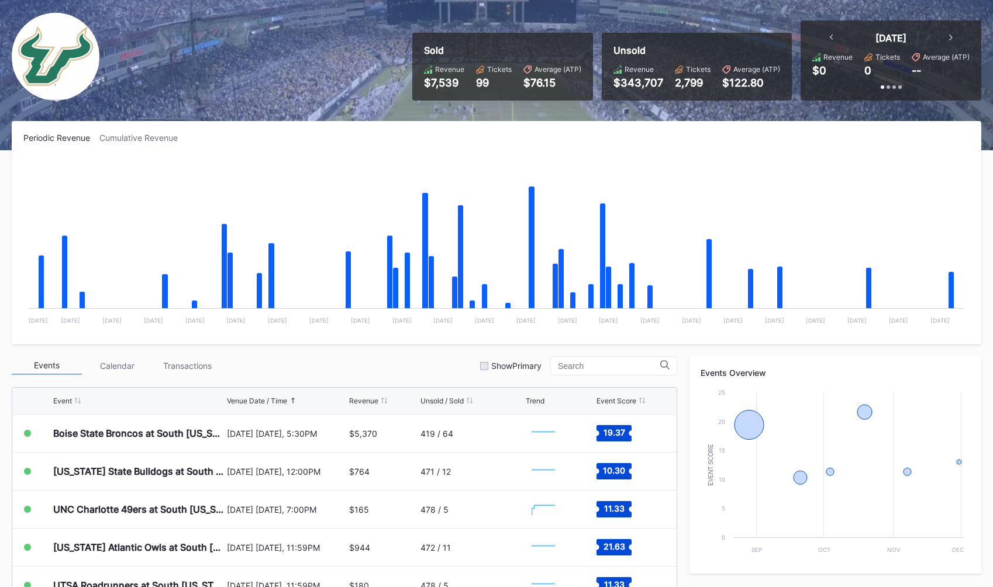
scroll to position [0, 0]
